Goal: Transaction & Acquisition: Book appointment/travel/reservation

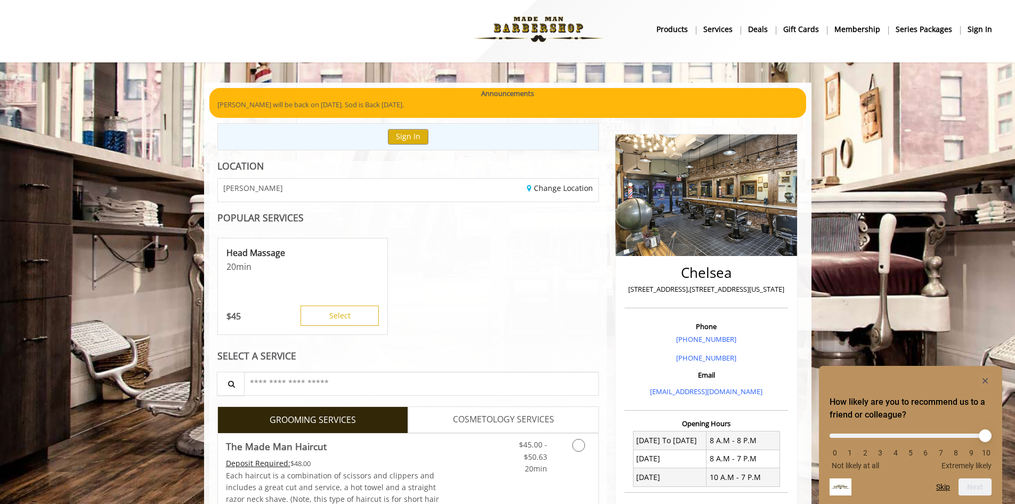
scroll to position [107, 0]
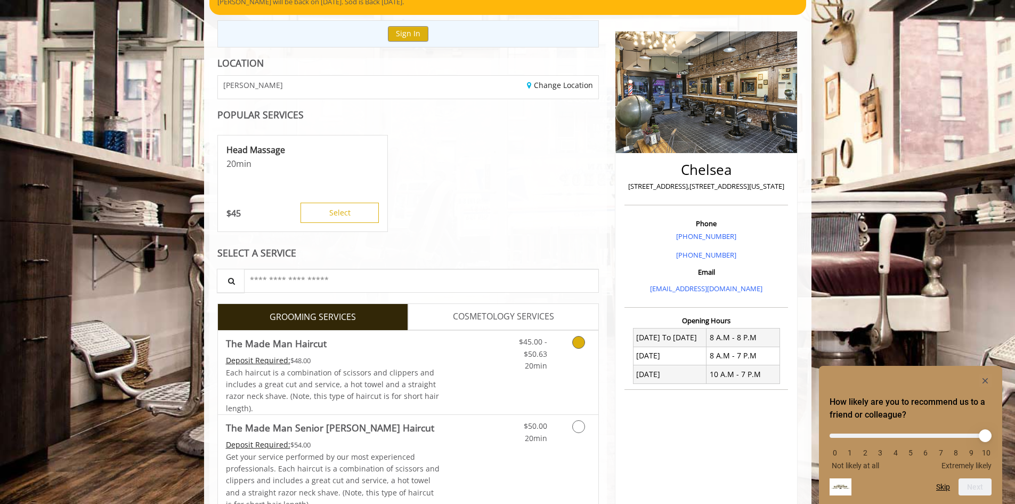
click at [581, 343] on icon "Grooming services" at bounding box center [578, 342] width 13 height 13
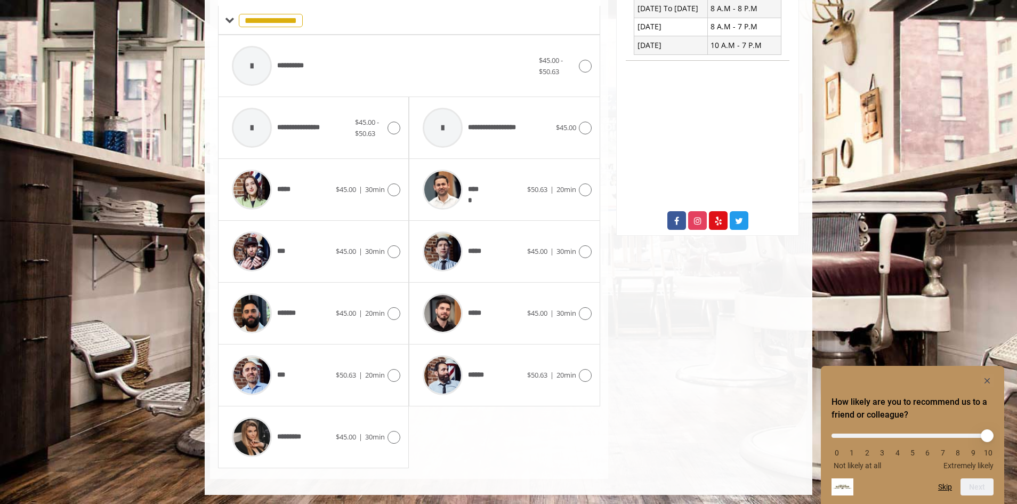
scroll to position [437, 0]
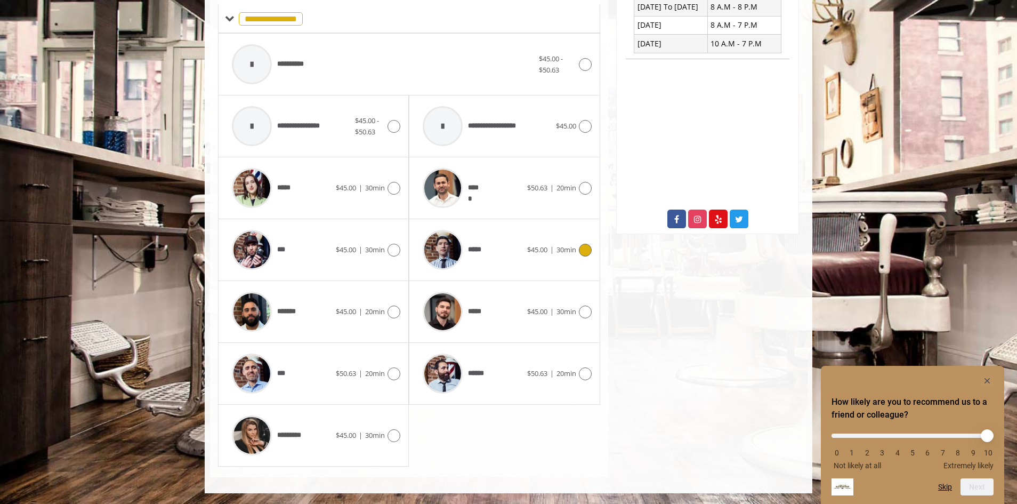
click at [583, 249] on icon at bounding box center [585, 250] width 13 height 13
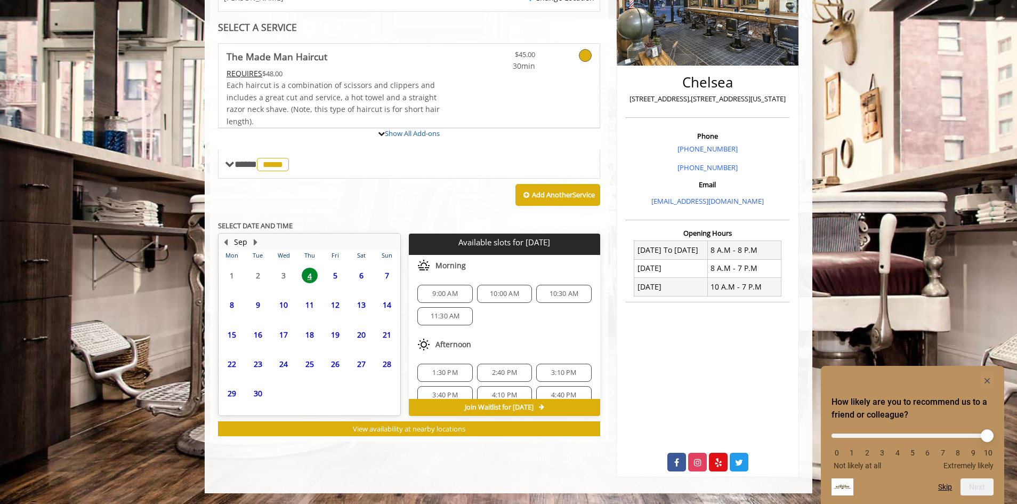
scroll to position [256, 0]
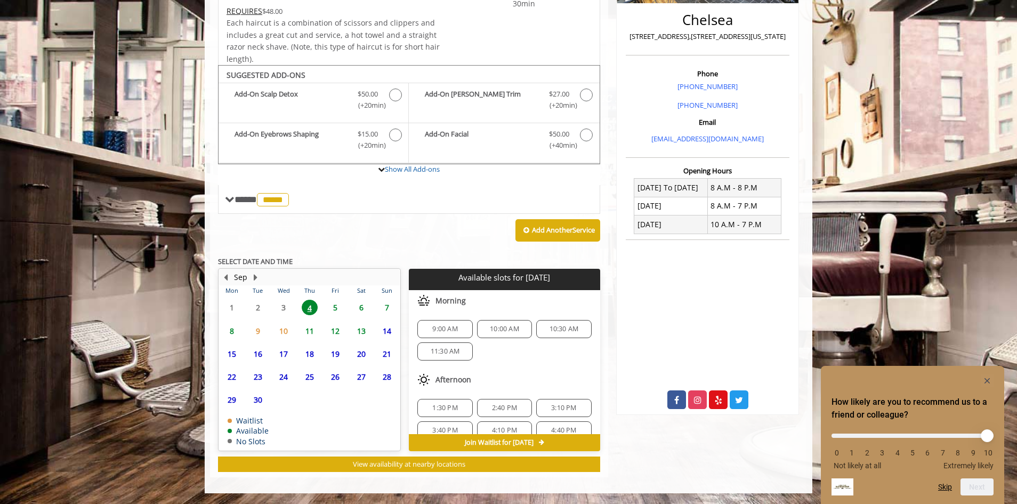
click at [360, 309] on span "6" at bounding box center [361, 307] width 16 height 15
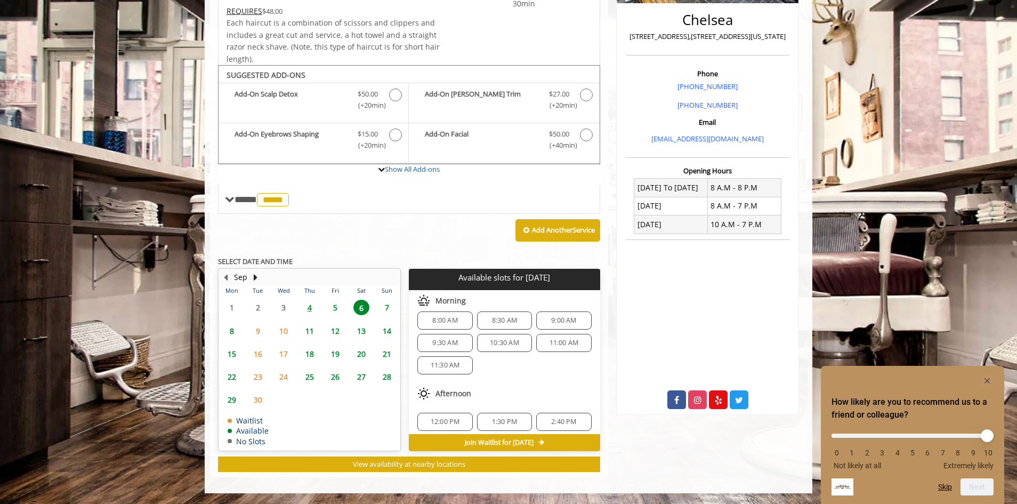
click at [503, 424] on span "1:30 PM" at bounding box center [504, 421] width 25 height 9
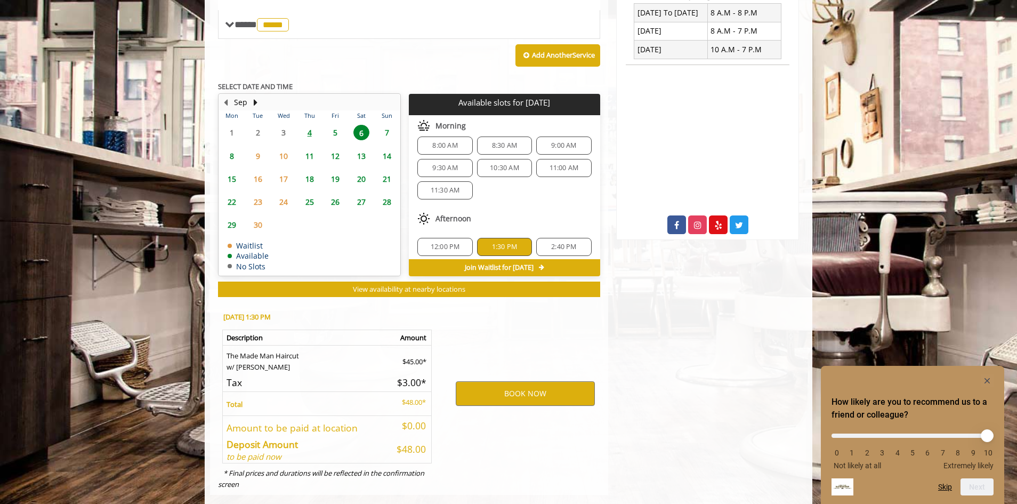
scroll to position [449, 0]
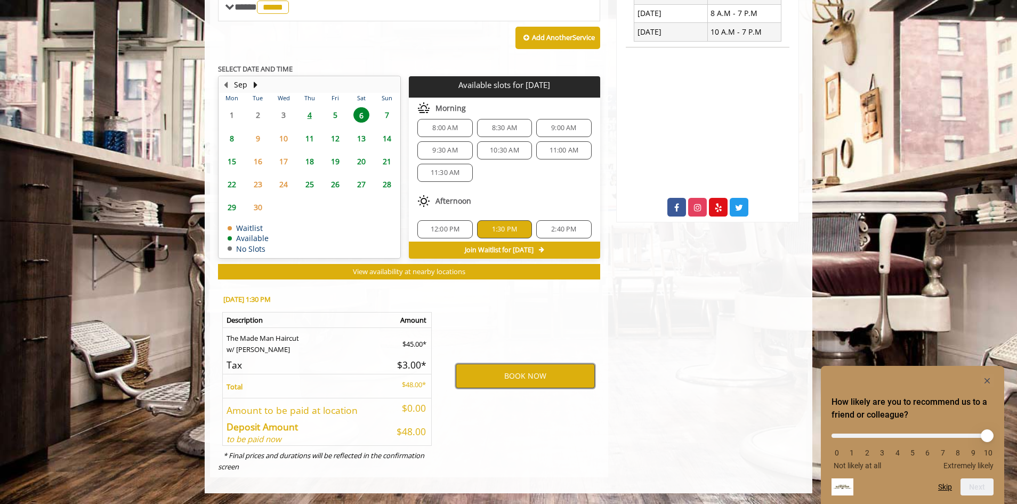
click at [518, 376] on button "BOOK NOW" at bounding box center [525, 375] width 139 height 25
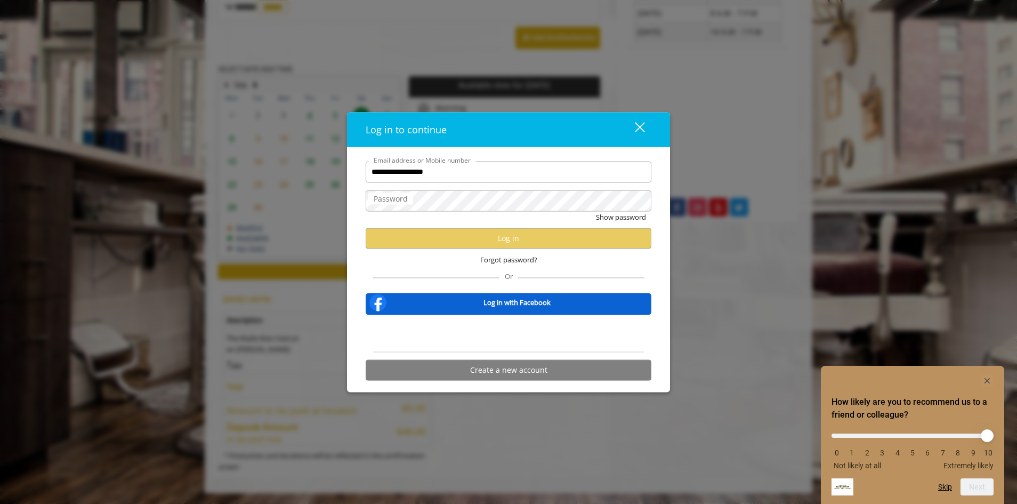
type input "**********"
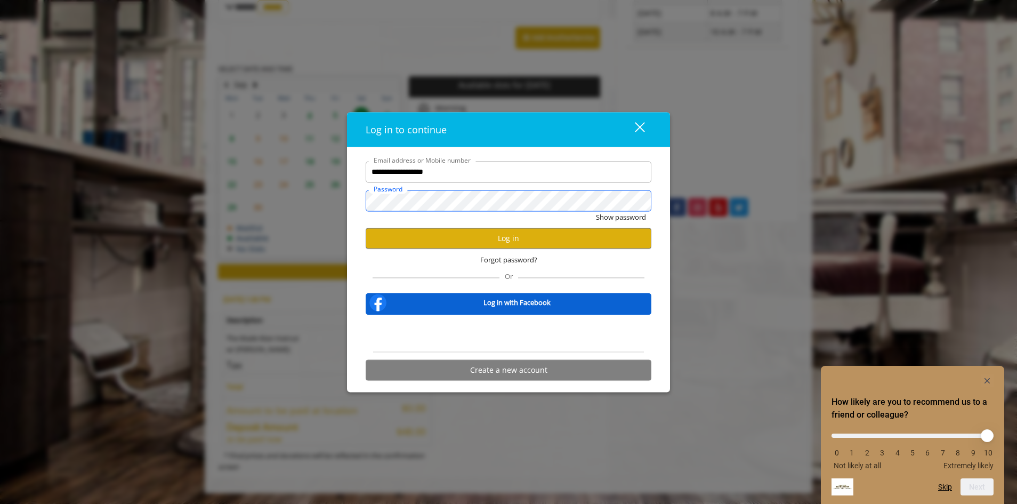
scroll to position [0, 0]
click at [596, 211] on button "Show password" at bounding box center [621, 216] width 50 height 11
click at [625, 214] on button "Hide password" at bounding box center [621, 216] width 47 height 11
click at [587, 236] on button "Log in" at bounding box center [509, 238] width 286 height 21
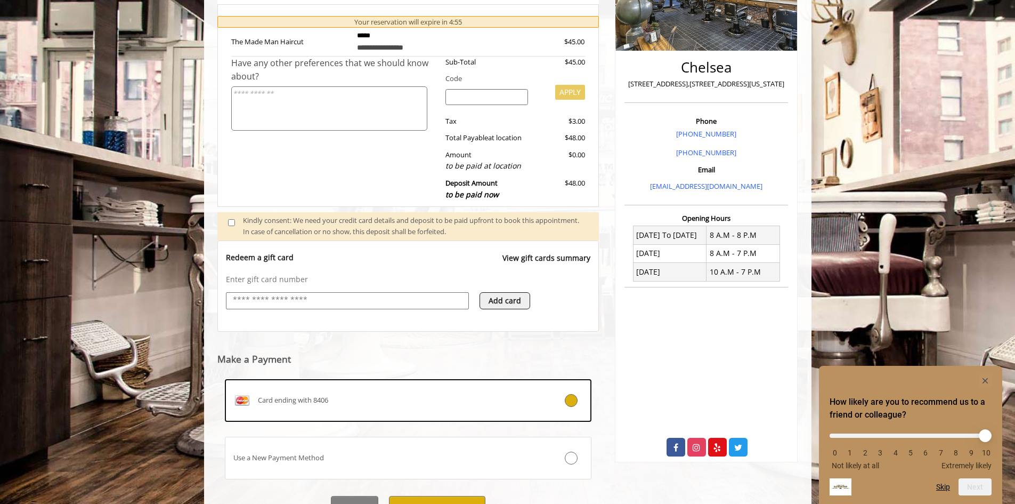
scroll to position [259, 0]
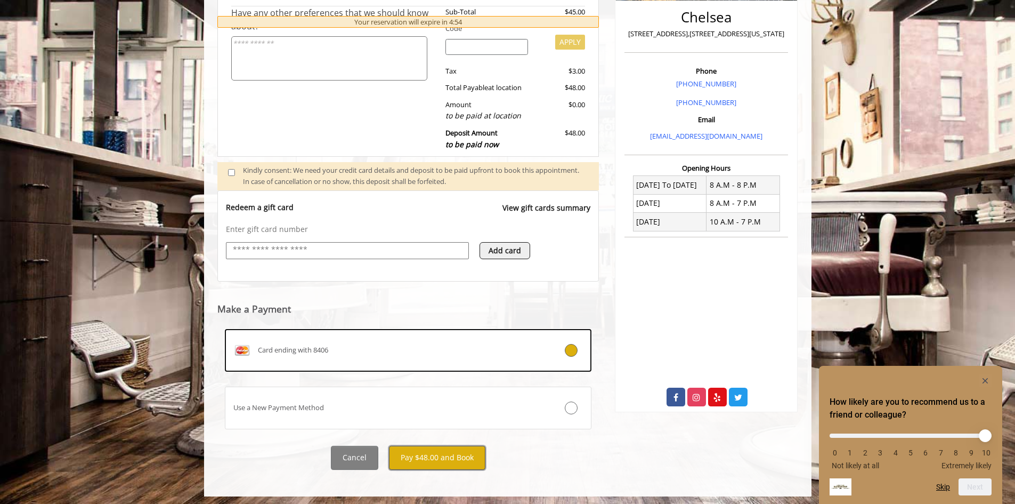
click at [420, 463] on button "Pay $48.00 and Book" at bounding box center [437, 458] width 96 height 24
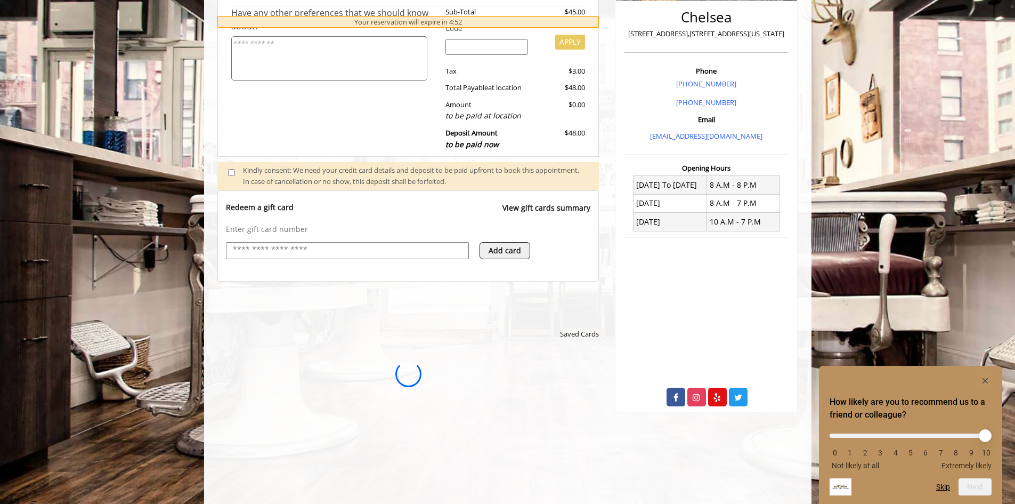
scroll to position [0, 0]
